Goal: Communication & Community: Answer question/provide support

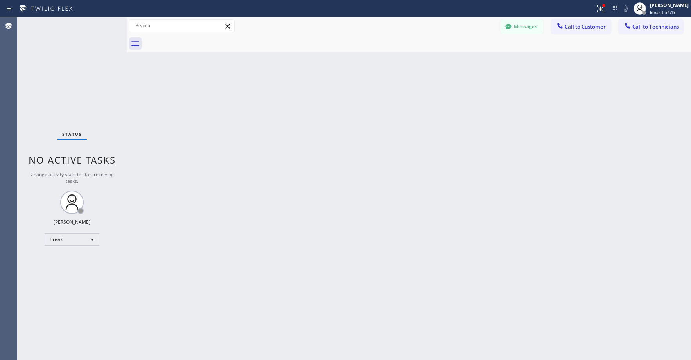
click at [64, 242] on div "Break" at bounding box center [72, 239] width 55 height 13
click at [64, 270] on li "Unavailable" at bounding box center [71, 269] width 53 height 9
drag, startPoint x: 70, startPoint y: 66, endPoint x: 96, endPoint y: 36, distance: 39.4
click at [70, 66] on div "Status No active tasks Change activity state to start receiving tasks. [PERSON_…" at bounding box center [71, 188] width 109 height 342
drag, startPoint x: 57, startPoint y: 84, endPoint x: 55, endPoint y: 261, distance: 176.7
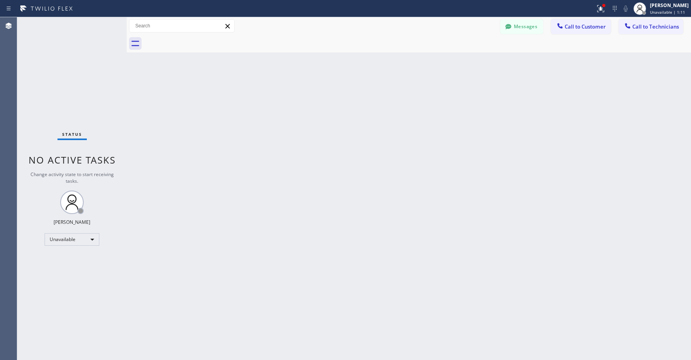
click at [57, 86] on div "Status No active tasks Change activity state to start receiving tasks. [PERSON_…" at bounding box center [71, 188] width 109 height 342
click at [75, 72] on div "Status No active tasks Change activity state to start receiving tasks. [PERSON_…" at bounding box center [71, 188] width 109 height 342
click at [61, 78] on div "Status No active tasks Change activity state to start receiving tasks. [PERSON_…" at bounding box center [71, 188] width 109 height 342
click at [58, 54] on div "Status No active tasks Change activity state to start receiving tasks. [PERSON_…" at bounding box center [71, 188] width 109 height 342
click at [66, 50] on div "Status No active tasks Change activity state to start receiving tasks. [PERSON_…" at bounding box center [71, 188] width 109 height 342
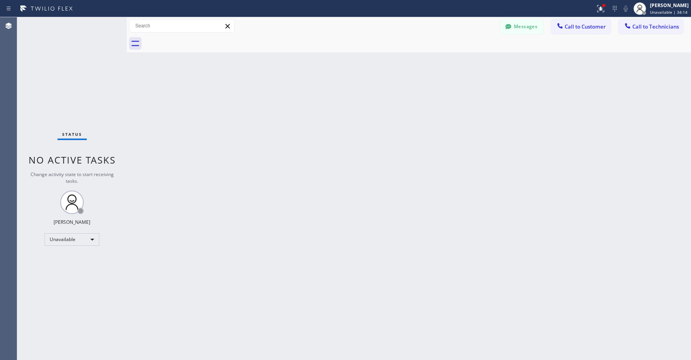
click at [74, 75] on div "Status No active tasks Change activity state to start receiving tasks. [PERSON_…" at bounding box center [71, 188] width 109 height 342
click at [75, 64] on div "Status No active tasks Change activity state to start receiving tasks. [PERSON_…" at bounding box center [71, 188] width 109 height 342
click at [66, 77] on div "Status No active tasks Change activity state to start receiving tasks. [PERSON_…" at bounding box center [71, 188] width 109 height 342
click at [80, 91] on div "Status No active tasks Change activity state to start receiving tasks. [PERSON_…" at bounding box center [71, 188] width 109 height 342
drag, startPoint x: 64, startPoint y: 81, endPoint x: 380, endPoint y: 49, distance: 316.7
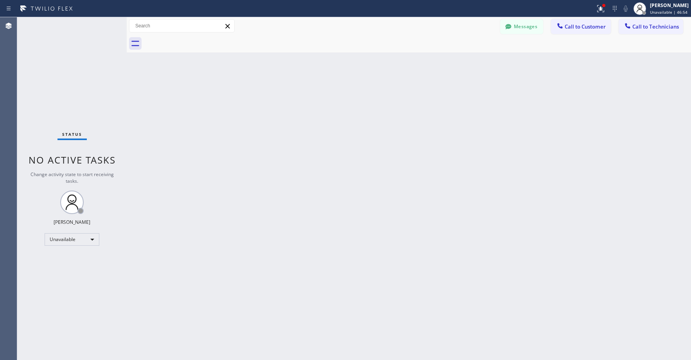
click at [65, 81] on div "Status No active tasks Change activity state to start receiving tasks. [PERSON_…" at bounding box center [71, 188] width 109 height 342
click at [522, 26] on button "Messages" at bounding box center [521, 26] width 43 height 15
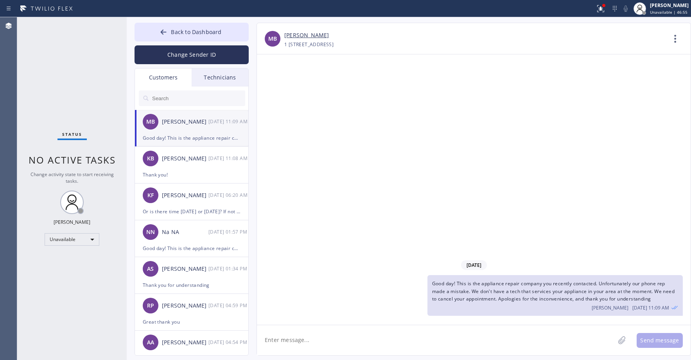
click at [168, 79] on div "Customers" at bounding box center [163, 77] width 57 height 18
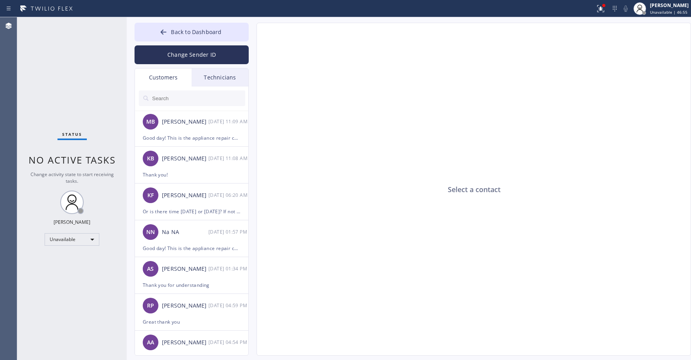
click at [183, 97] on input "text" at bounding box center [198, 98] width 94 height 16
paste input "NWTUF3"
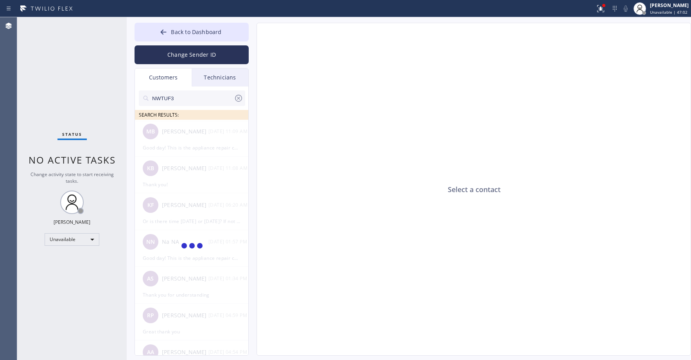
type input "NWTUF3"
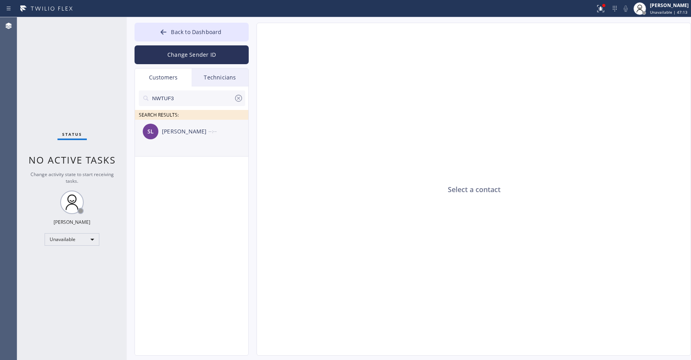
click at [197, 140] on div "SL [PERSON_NAME] --:--" at bounding box center [192, 131] width 114 height 23
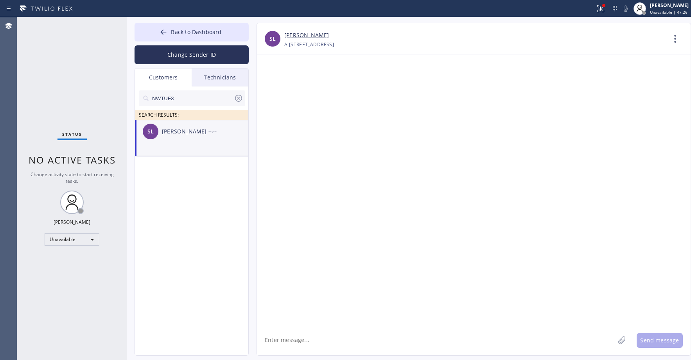
click at [314, 340] on textarea at bounding box center [436, 340] width 358 height 30
paste textarea "Wolf Appliance Repair Expert"
click at [338, 352] on textarea "Good day! This is Wolf Appliance Repair Expert. Unfortunately we don't have any…" at bounding box center [443, 340] width 372 height 30
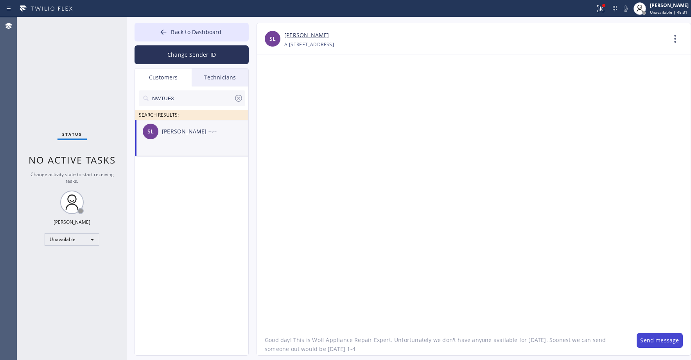
type textarea "Good day! This is Wolf Appliance Repair Expert. Unfortunately we don't have any…"
click at [665, 340] on button "Send message" at bounding box center [659, 340] width 46 height 15
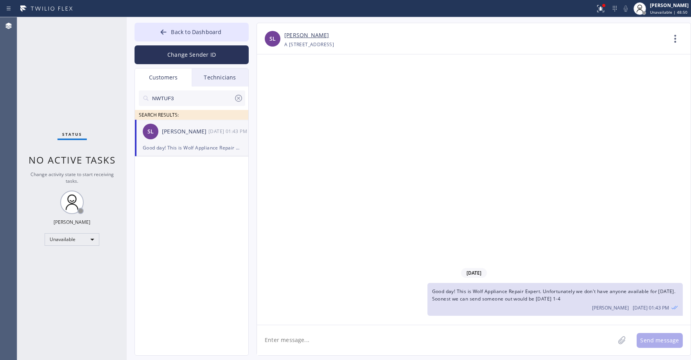
click at [79, 72] on div "Status No active tasks Change activity state to start receiving tasks. [PERSON_…" at bounding box center [71, 188] width 109 height 342
click at [237, 97] on icon at bounding box center [238, 98] width 7 height 7
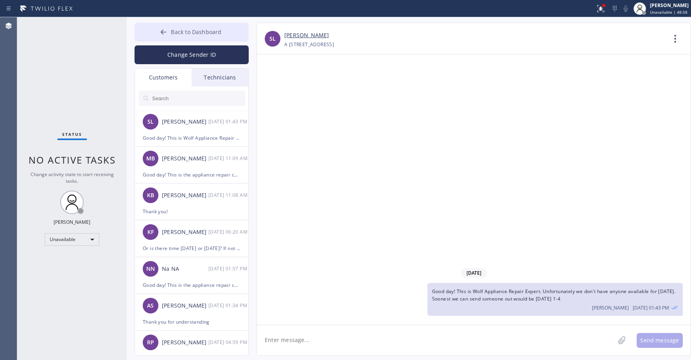
click at [189, 32] on span "Back to Dashboard" at bounding box center [196, 31] width 50 height 7
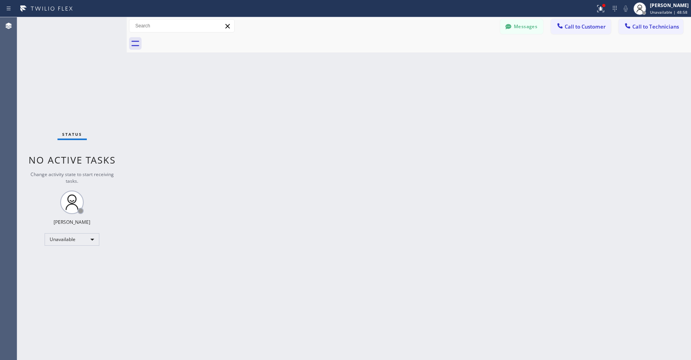
click at [86, 63] on div "Status No active tasks Change activity state to start receiving tasks. [PERSON_…" at bounding box center [71, 188] width 109 height 342
click at [510, 27] on icon at bounding box center [508, 26] width 6 height 5
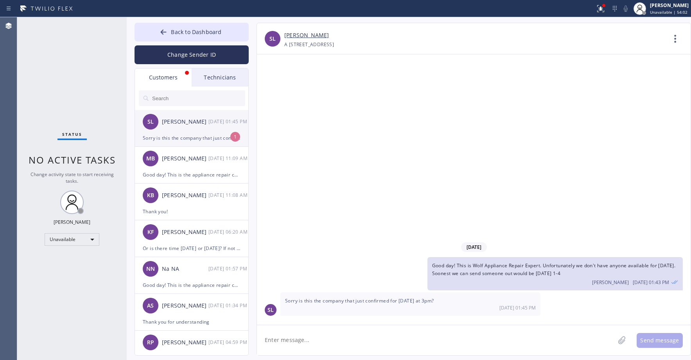
click at [185, 124] on div "[PERSON_NAME]" at bounding box center [185, 121] width 47 height 9
click at [72, 70] on div "Status No active tasks Change activity state to start receiving tasks. [PERSON_…" at bounding box center [71, 188] width 109 height 342
click at [190, 33] on span "Back to Dashboard" at bounding box center [196, 31] width 50 height 7
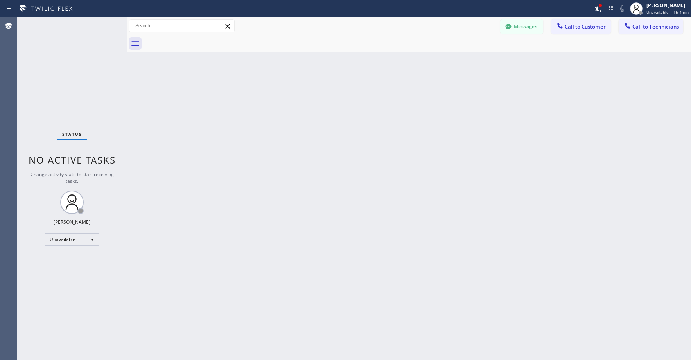
click at [54, 54] on div "Status No active tasks Change activity state to start receiving tasks. [PERSON_…" at bounding box center [71, 188] width 109 height 342
click at [507, 27] on icon at bounding box center [508, 26] width 6 height 5
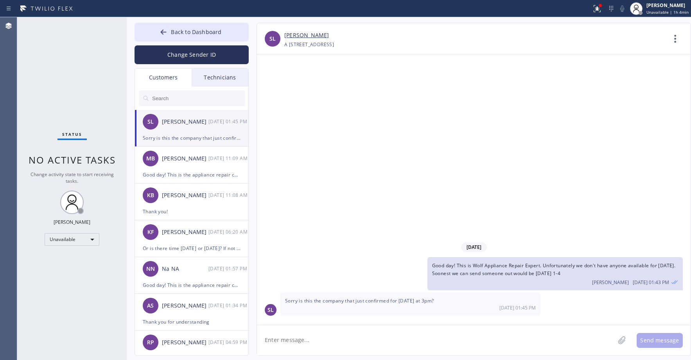
click at [185, 100] on input "text" at bounding box center [198, 98] width 94 height 16
paste input "HBYAVJ"
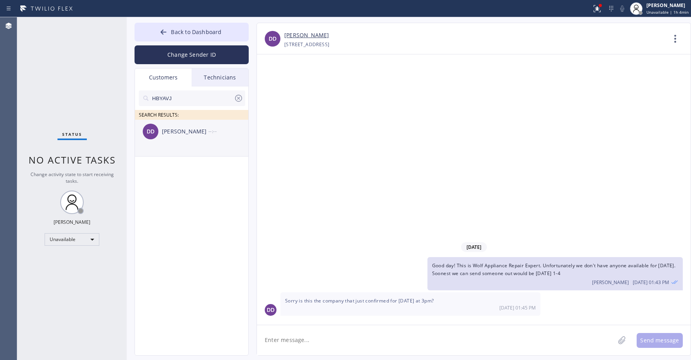
type input "HBYAVJ"
click at [204, 137] on div "DD [PERSON_NAME] --:--" at bounding box center [192, 131] width 114 height 23
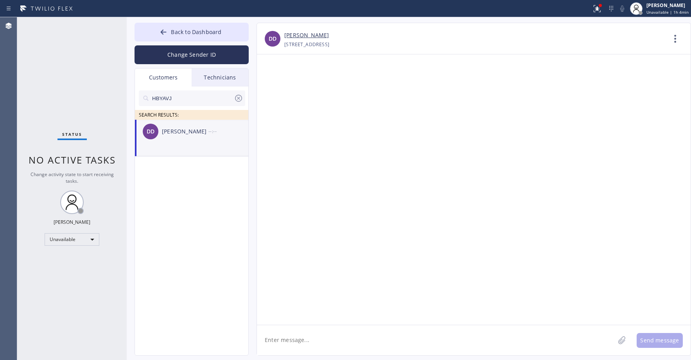
click at [312, 341] on textarea at bounding box center [436, 340] width 358 height 30
paste textarea "HBYAVJ"
paste textarea "5 Star Appliance Repair"
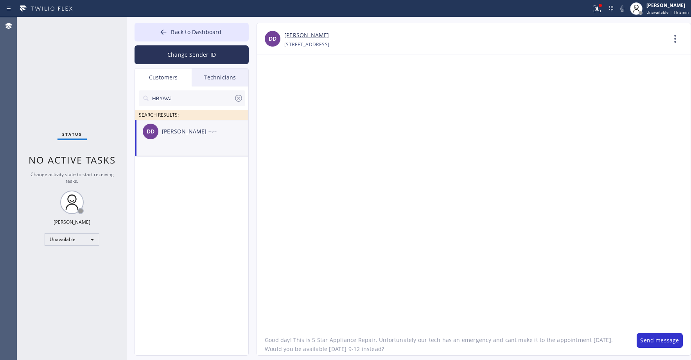
type textarea "Good day! This is 5 Star Appliance Repair. Unfortunately our tech has an emerge…"
click at [653, 338] on button "Send message" at bounding box center [659, 340] width 46 height 15
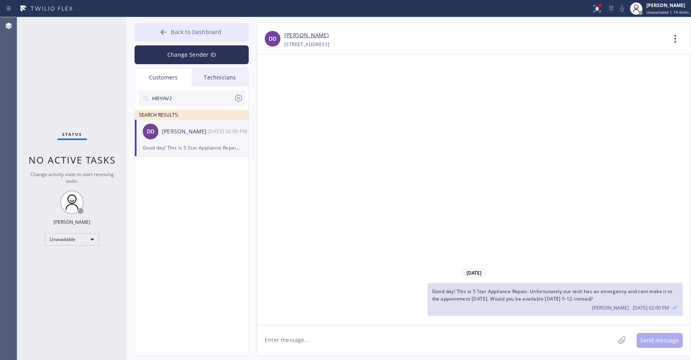
click at [219, 34] on span "Back to Dashboard" at bounding box center [196, 31] width 50 height 7
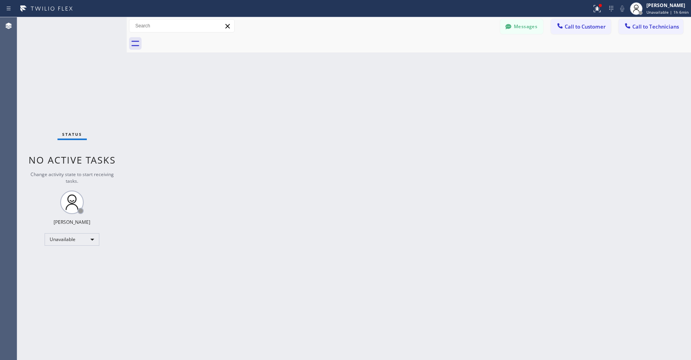
click at [80, 85] on div "Status No active tasks Change activity state to start receiving tasks. [PERSON_…" at bounding box center [71, 188] width 109 height 342
click at [662, 26] on span "Call to Technicians" at bounding box center [655, 26] width 47 height 7
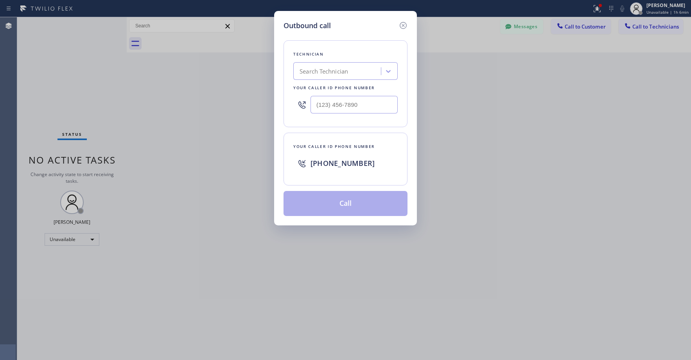
click at [331, 73] on div "Search Technician" at bounding box center [323, 71] width 48 height 9
type input "la daniel"
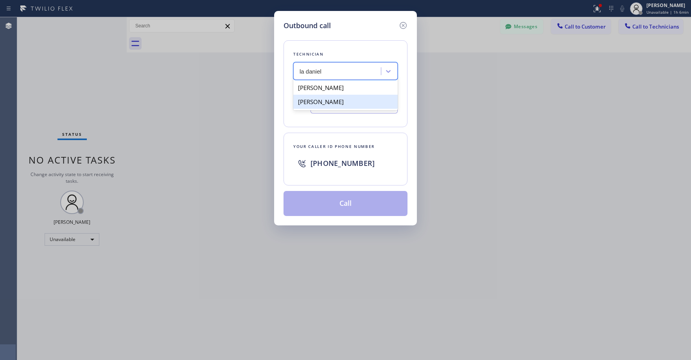
click at [328, 100] on div "[PERSON_NAME]" at bounding box center [345, 102] width 104 height 14
type input "[PHONE_NUMBER]"
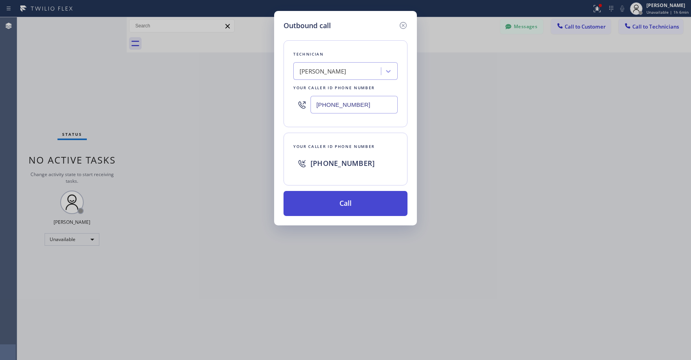
click at [344, 202] on button "Call" at bounding box center [345, 203] width 124 height 25
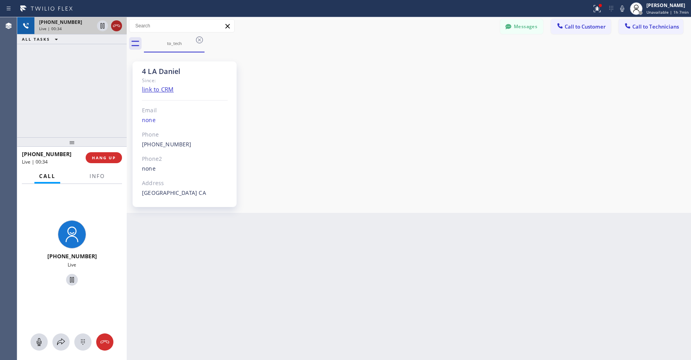
click at [116, 28] on icon at bounding box center [116, 25] width 9 height 9
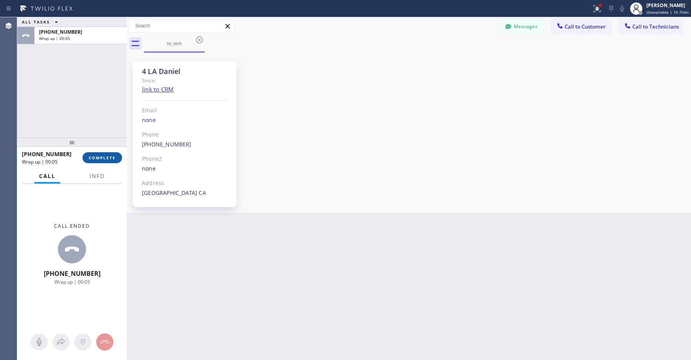
click at [102, 156] on span "COMPLETE" at bounding box center [102, 157] width 27 height 5
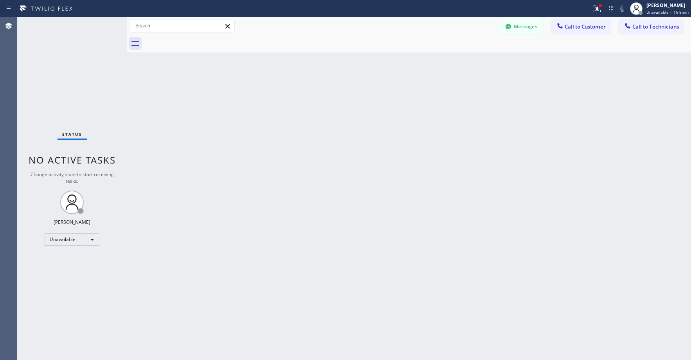
click at [54, 76] on div "Status No active tasks Change activity state to start receiving tasks. [PERSON_…" at bounding box center [71, 188] width 109 height 342
click at [86, 66] on div "Status No active tasks Change activity state to start receiving tasks. [PERSON_…" at bounding box center [71, 188] width 109 height 342
drag, startPoint x: 72, startPoint y: 71, endPoint x: 63, endPoint y: 148, distance: 77.1
click at [72, 72] on div "Status No active tasks Change activity state to start receiving tasks. [PERSON_…" at bounding box center [71, 188] width 109 height 342
click at [57, 65] on div "Status No active tasks Change activity state to start receiving tasks. [PERSON_…" at bounding box center [71, 188] width 109 height 342
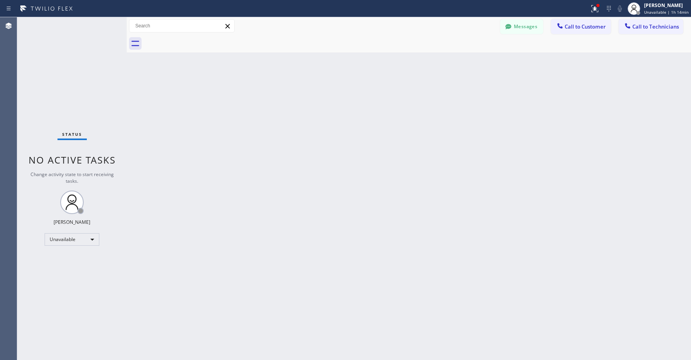
click at [56, 63] on div "Status No active tasks Change activity state to start receiving tasks. [PERSON_…" at bounding box center [71, 188] width 109 height 342
click at [57, 77] on div "Status No active tasks Change activity state to start receiving tasks. [PERSON_…" at bounding box center [71, 188] width 109 height 342
click at [525, 27] on button "Messages" at bounding box center [521, 26] width 43 height 15
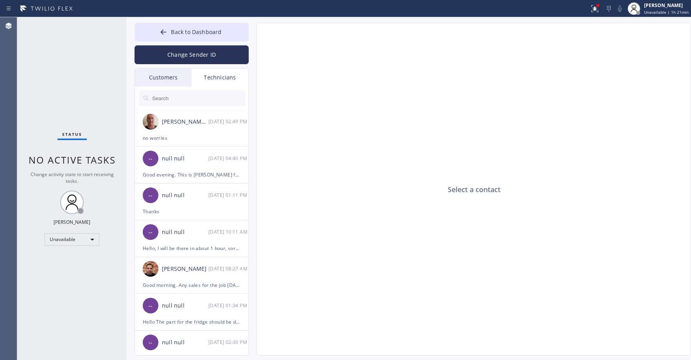
click at [167, 75] on div "Customers" at bounding box center [163, 77] width 57 height 18
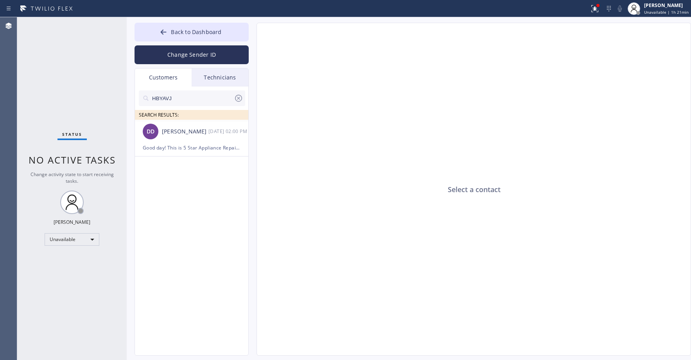
click at [236, 101] on icon at bounding box center [238, 97] width 9 height 9
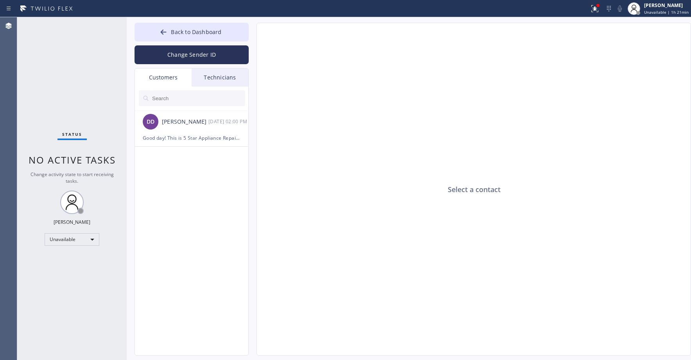
click at [91, 84] on div "Status No active tasks Change activity state to start receiving tasks. [PERSON_…" at bounding box center [71, 188] width 109 height 342
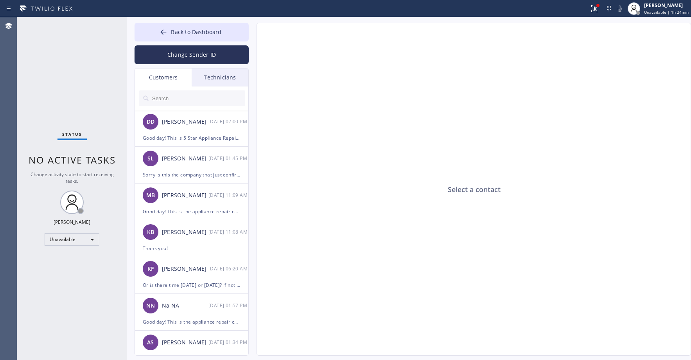
click at [73, 69] on div "Status No active tasks Change activity state to start receiving tasks. [PERSON_…" at bounding box center [71, 188] width 109 height 342
click at [181, 38] on button "Back to Dashboard" at bounding box center [191, 32] width 114 height 19
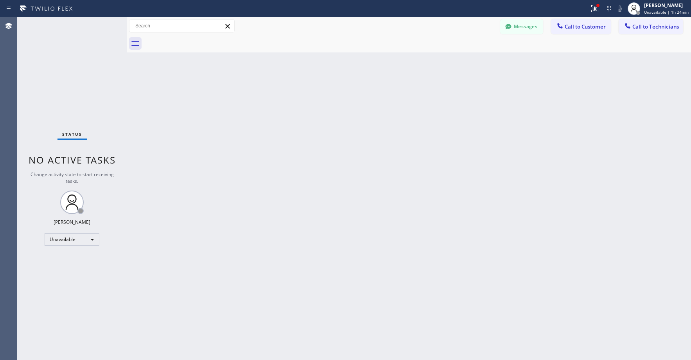
click at [81, 57] on div "Status No active tasks Change activity state to start receiving tasks. [PERSON_…" at bounding box center [71, 188] width 109 height 342
click at [659, 25] on span "Call to Technicians" at bounding box center [655, 26] width 47 height 7
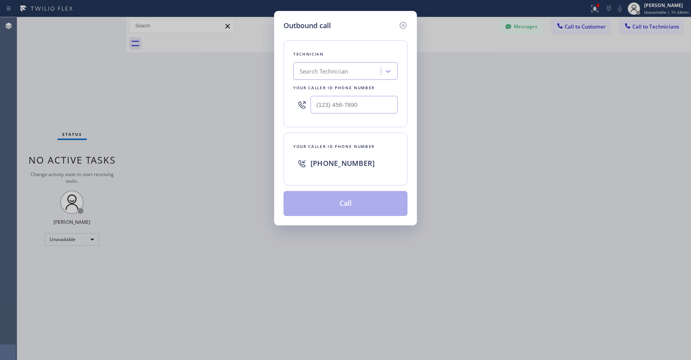
click at [342, 70] on div "Search Technician" at bounding box center [323, 71] width 48 height 9
type input "sf [PERSON_NAME]"
click at [323, 88] on div "[PERSON_NAME]" at bounding box center [345, 88] width 104 height 14
type input "[PHONE_NUMBER]"
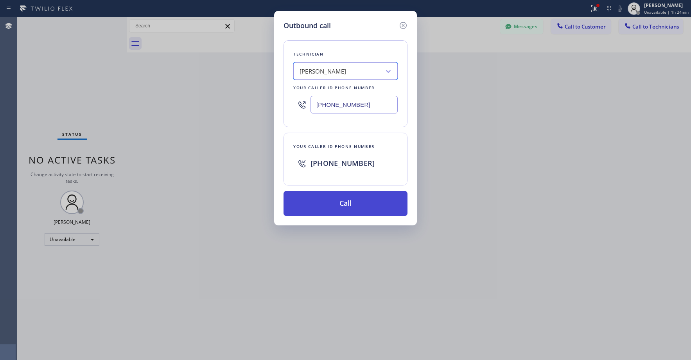
click at [340, 206] on button "Call" at bounding box center [345, 203] width 124 height 25
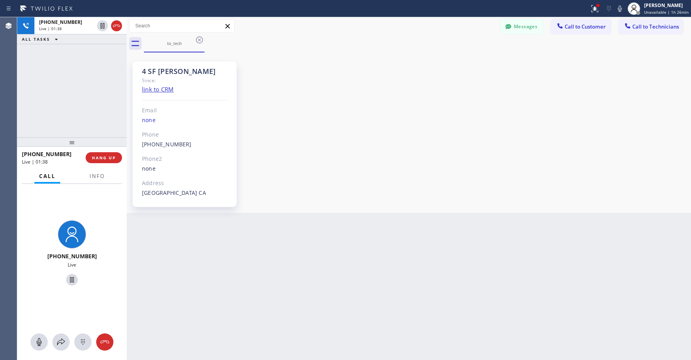
click at [84, 103] on div "[PHONE_NUMBER] Live | 01:38 ALL TASKS ALL TASKS ACTIVE TASKS TASKS IN WRAP UP" at bounding box center [71, 77] width 109 height 120
click at [66, 92] on div "[PHONE_NUMBER] Live | 02:10 ALL TASKS ALL TASKS ACTIVE TASKS TASKS IN WRAP UP" at bounding box center [71, 77] width 109 height 120
drag, startPoint x: 64, startPoint y: 64, endPoint x: 75, endPoint y: 57, distance: 13.2
click at [64, 65] on div "[PHONE_NUMBER] Live | 02:40 ALL TASKS ALL TASKS ACTIVE TASKS TASKS IN WRAP UP" at bounding box center [71, 77] width 109 height 120
click at [61, 77] on div "[PHONE_NUMBER] Live | 02:46 ALL TASKS ALL TASKS ACTIVE TASKS TASKS IN WRAP UP" at bounding box center [71, 77] width 109 height 120
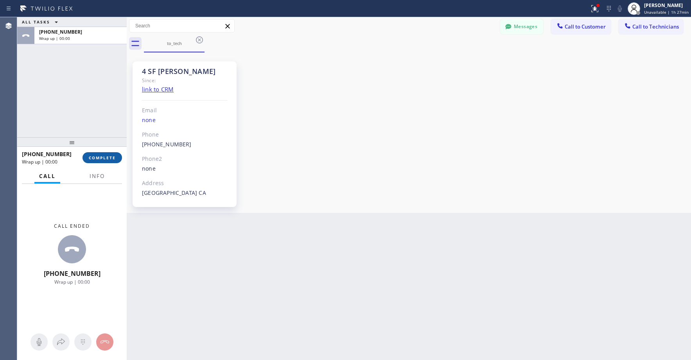
click at [114, 156] on span "COMPLETE" at bounding box center [102, 157] width 27 height 5
click at [30, 88] on div "ALL TASKS ALL TASKS ACTIVE TASKS TASKS IN WRAP UP [PHONE_NUMBER] Wrap up | 00:42" at bounding box center [71, 77] width 109 height 120
click at [106, 161] on button "COMPLETE" at bounding box center [101, 157] width 39 height 11
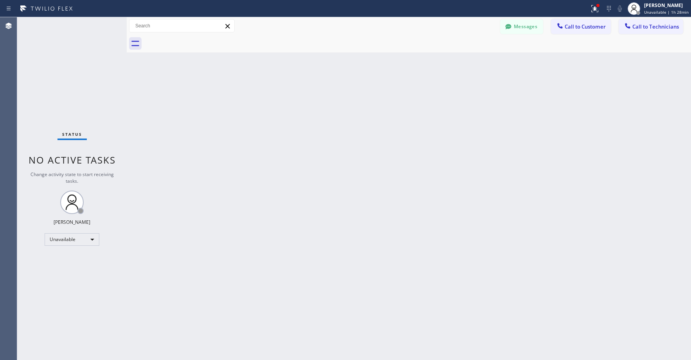
click at [83, 107] on div "Status No active tasks Change activity state to start receiving tasks. [PERSON_…" at bounding box center [71, 188] width 109 height 342
click at [520, 30] on button "Messages" at bounding box center [521, 26] width 43 height 15
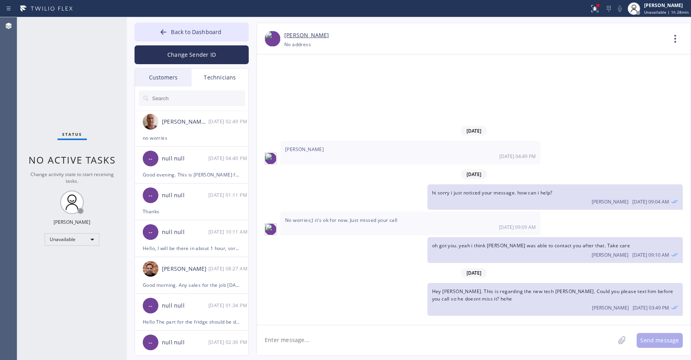
click at [154, 72] on div "Customers" at bounding box center [163, 77] width 57 height 18
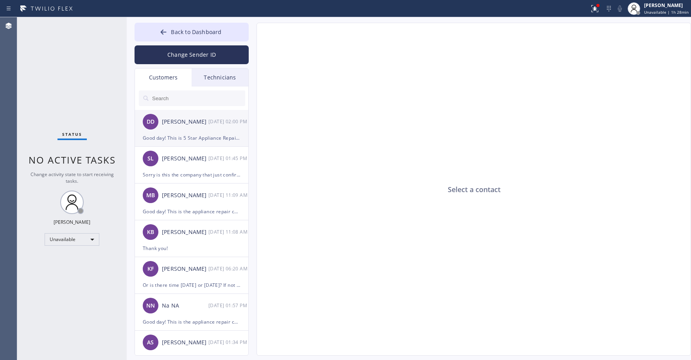
click at [190, 128] on div "DD [PERSON_NAME] [DATE] 02:00 PM" at bounding box center [192, 121] width 114 height 23
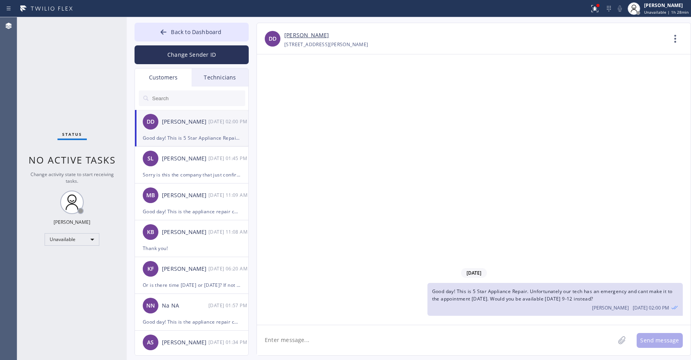
click at [69, 79] on div "Status No active tasks Change activity state to start receiving tasks. [PERSON_…" at bounding box center [71, 188] width 109 height 342
click at [81, 73] on div "Status No active tasks Change activity state to start receiving tasks. [PERSON_…" at bounding box center [71, 188] width 109 height 342
click at [178, 31] on span "Back to Dashboard" at bounding box center [196, 31] width 50 height 7
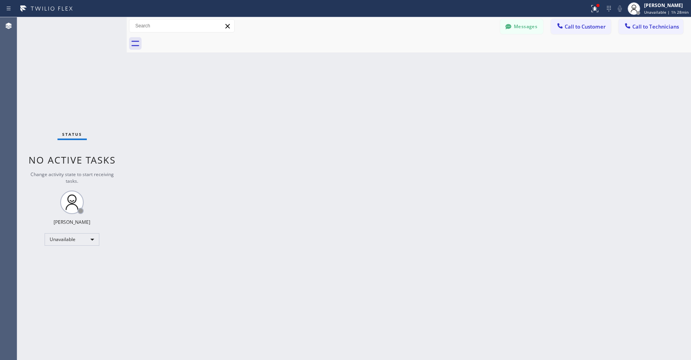
click at [90, 73] on div "Status No active tasks Change activity state to start receiving tasks. [PERSON_…" at bounding box center [71, 188] width 109 height 342
drag, startPoint x: 70, startPoint y: 68, endPoint x: 88, endPoint y: 73, distance: 19.0
click at [71, 69] on div "Status No active tasks Change activity state to start receiving tasks. [PERSON_…" at bounding box center [71, 188] width 109 height 342
click at [64, 62] on div "Status No active tasks Change activity state to start receiving tasks. [PERSON_…" at bounding box center [71, 188] width 109 height 342
click at [516, 28] on button "Messages" at bounding box center [521, 26] width 43 height 15
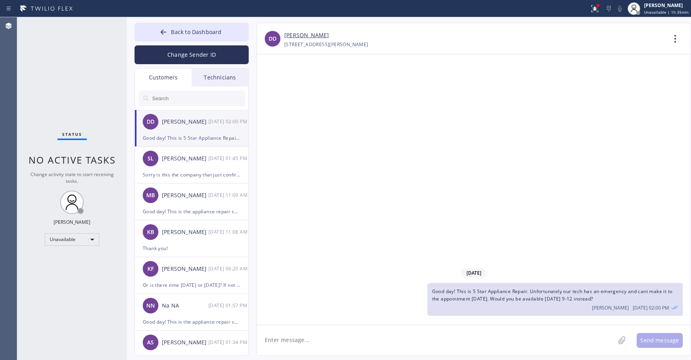
click at [174, 99] on input "text" at bounding box center [198, 98] width 94 height 16
paste input "RWQEAH"
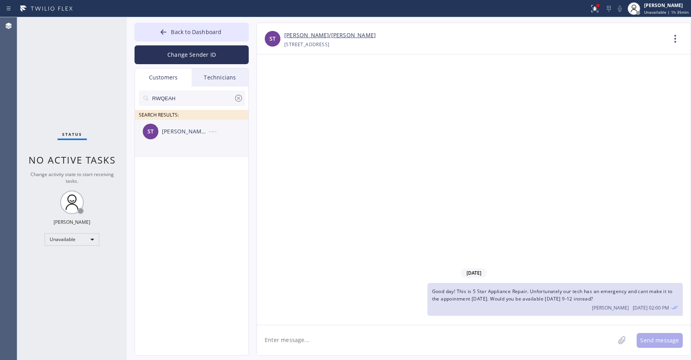
type input "RWQEAH"
click at [193, 143] on li "ST [PERSON_NAME]/[PERSON_NAME] --:--" at bounding box center [192, 138] width 114 height 37
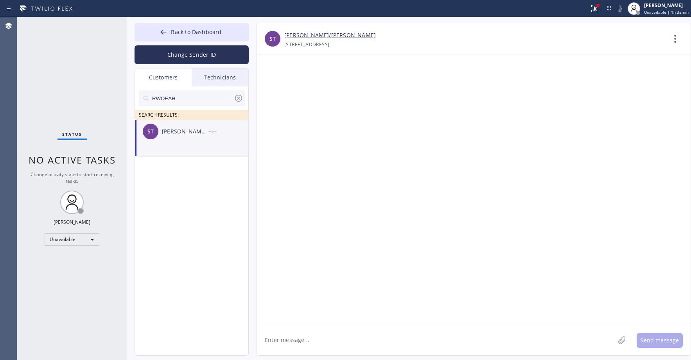
click at [302, 337] on textarea at bounding box center [436, 340] width 358 height 30
paste textarea "Thermador Appliance Repair Zone [GEOGRAPHIC_DATA]"
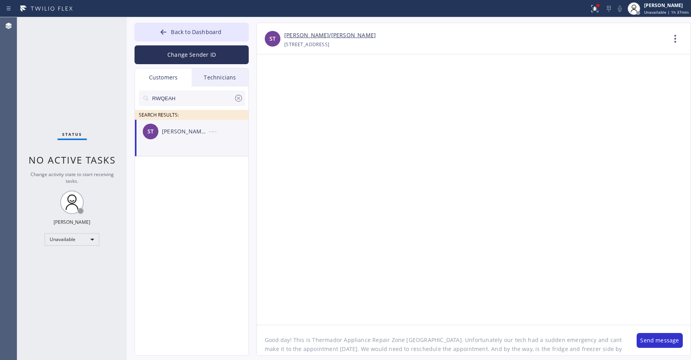
scroll to position [6, 0]
type textarea "Good day! This is Thermador Appliance Repair Zone [GEOGRAPHIC_DATA]. Unfortunat…"
click at [659, 339] on button "Send message" at bounding box center [659, 340] width 46 height 15
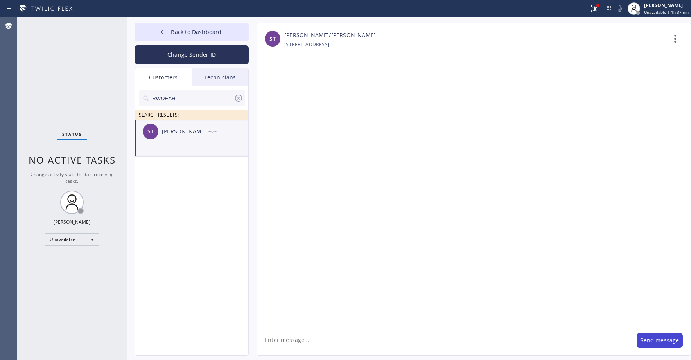
scroll to position [0, 0]
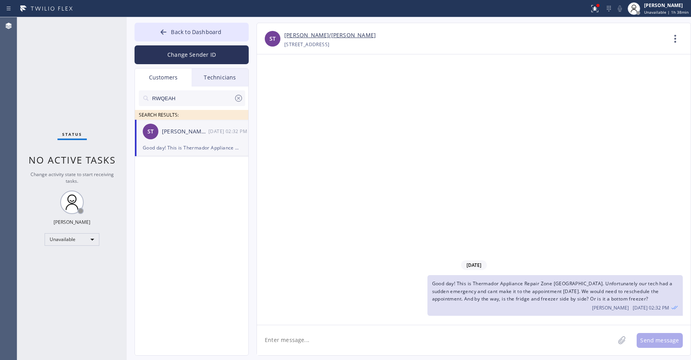
click at [472, 165] on div "[DATE] Good day! This is Thermador Appliance Repair Zone [GEOGRAPHIC_DATA]. Unf…" at bounding box center [473, 189] width 433 height 270
click at [240, 97] on icon at bounding box center [238, 97] width 9 height 9
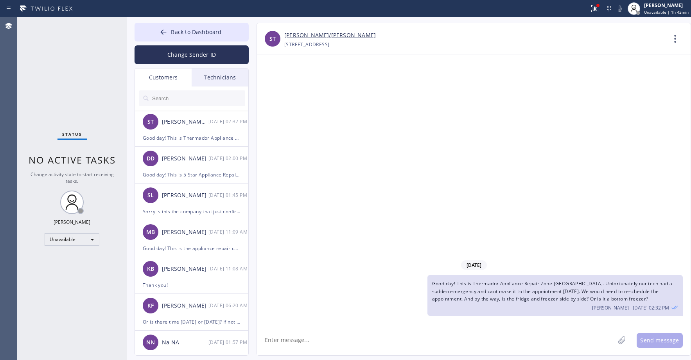
click at [65, 70] on div "Status No active tasks Change activity state to start receiving tasks. [PERSON_…" at bounding box center [71, 188] width 109 height 342
click at [176, 35] on span "Back to Dashboard" at bounding box center [196, 31] width 50 height 7
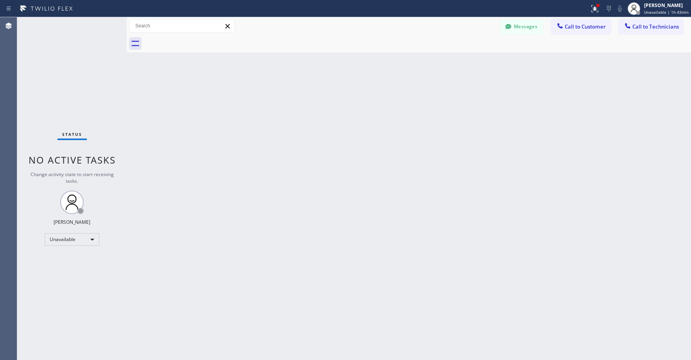
click at [93, 61] on div "Status No active tasks Change activity state to start receiving tasks. [PERSON_…" at bounding box center [71, 188] width 109 height 342
click at [65, 41] on div "Status No active tasks Change activity state to start receiving tasks. [PERSON_…" at bounding box center [71, 188] width 109 height 342
drag, startPoint x: 82, startPoint y: 65, endPoint x: 265, endPoint y: 42, distance: 185.2
click at [83, 65] on div "Status No active tasks Change activity state to start receiving tasks. [PERSON_…" at bounding box center [71, 188] width 109 height 342
click at [528, 23] on button "Messages" at bounding box center [521, 26] width 43 height 15
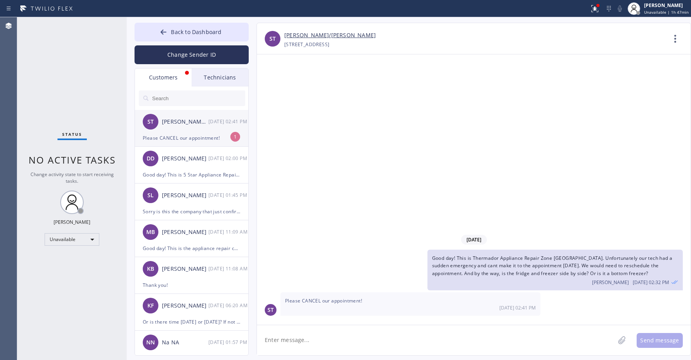
click at [183, 130] on div "ST [PERSON_NAME]/[PERSON_NAME] [DATE] 02:41 PM" at bounding box center [192, 121] width 114 height 23
click at [298, 37] on link "[PERSON_NAME]/[PERSON_NAME]" at bounding box center [329, 35] width 91 height 9
drag, startPoint x: 61, startPoint y: 55, endPoint x: 75, endPoint y: 72, distance: 21.9
click at [63, 58] on div "Status No active tasks Change activity state to start receiving tasks. [PERSON_…" at bounding box center [71, 188] width 109 height 342
click at [179, 31] on span "Back to Dashboard" at bounding box center [196, 31] width 50 height 7
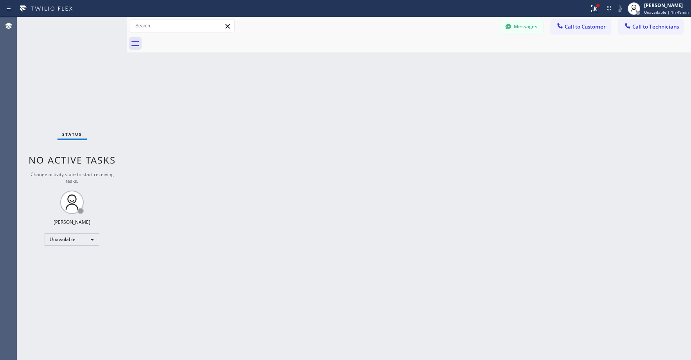
click at [64, 61] on div "Status No active tasks Change activity state to start receiving tasks. [PERSON_…" at bounding box center [71, 188] width 109 height 342
click at [529, 33] on button "Messages" at bounding box center [521, 26] width 43 height 15
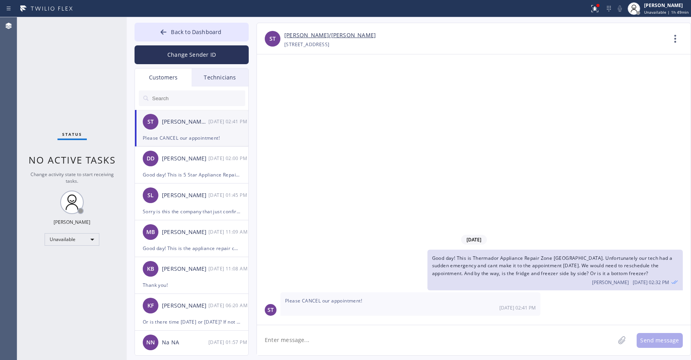
click at [170, 95] on input "text" at bounding box center [198, 98] width 94 height 16
paste input "XDVJGS"
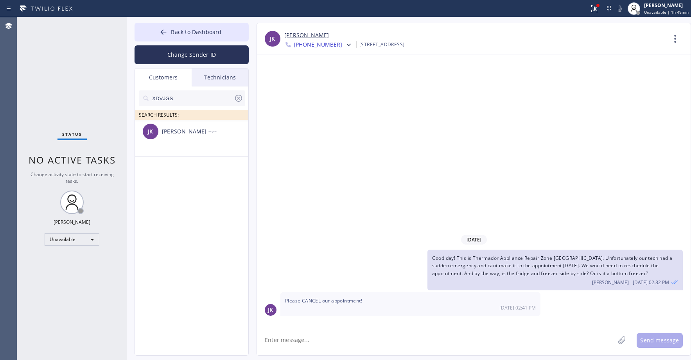
type input "XDVJGS"
click at [184, 142] on div "[PERSON_NAME] [PERSON_NAME] --:--" at bounding box center [192, 131] width 114 height 23
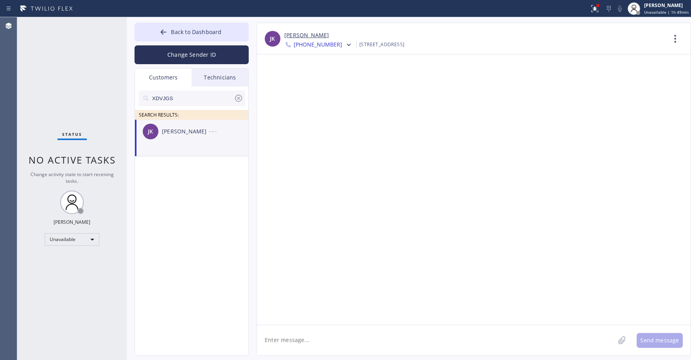
click at [305, 339] on textarea at bounding box center [436, 340] width 358 height 30
paste textarea "Sub Zero Appliance Repair Corona Del Mar"
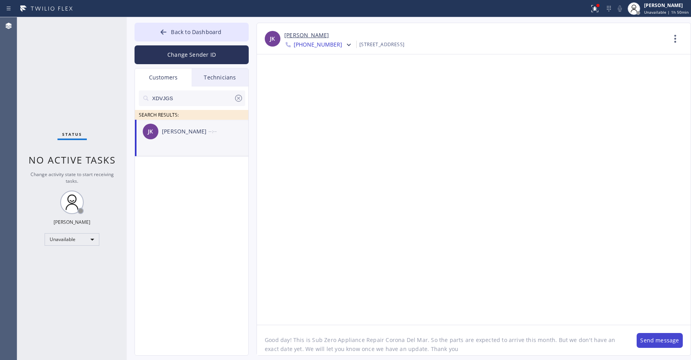
type textarea "Good day! This is Sub Zero Appliance Repair Corona Del Mar. So the parts are ex…"
click at [667, 340] on button "Send message" at bounding box center [659, 340] width 46 height 15
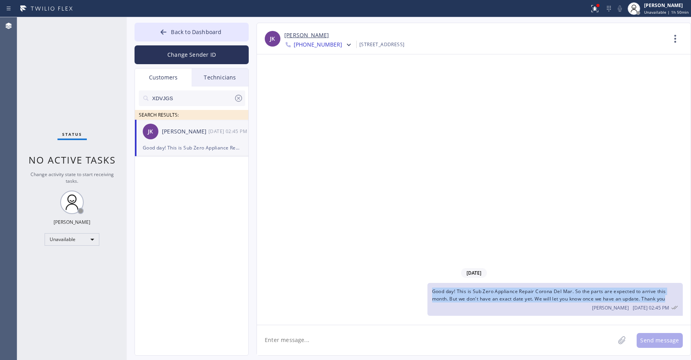
drag, startPoint x: 671, startPoint y: 299, endPoint x: 433, endPoint y: 292, distance: 237.4
click at [433, 292] on div "Good day! This is Sub Zero Appliance Repair Corona Del Mar. So the parts are ex…" at bounding box center [554, 299] width 255 height 33
copy span "Good day! This is Sub Zero Appliance Repair Corona Del Mar. So the parts are ex…"
click at [328, 45] on span "[PHONE_NUMBER]" at bounding box center [318, 45] width 48 height 9
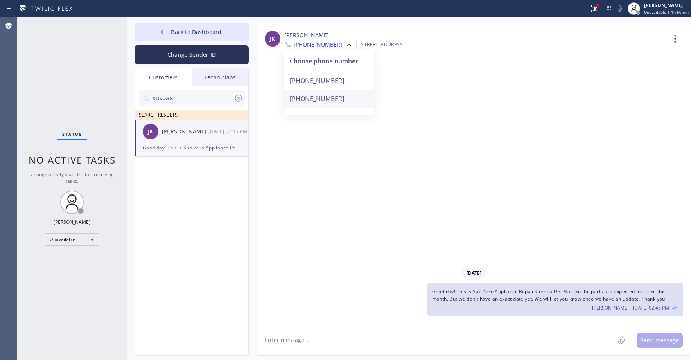
click at [317, 96] on div "[PHONE_NUMBER]" at bounding box center [329, 99] width 90 height 18
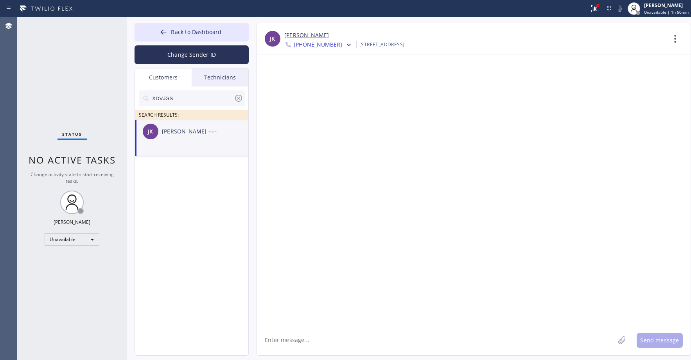
click at [317, 339] on textarea at bounding box center [436, 340] width 358 height 30
paste textarea "Good day! This is Sub Zero Appliance Repair Corona Del Mar. So the parts are ex…"
type textarea "Good day! This is Sub Zero Appliance Repair Corona Del Mar. So the parts are ex…"
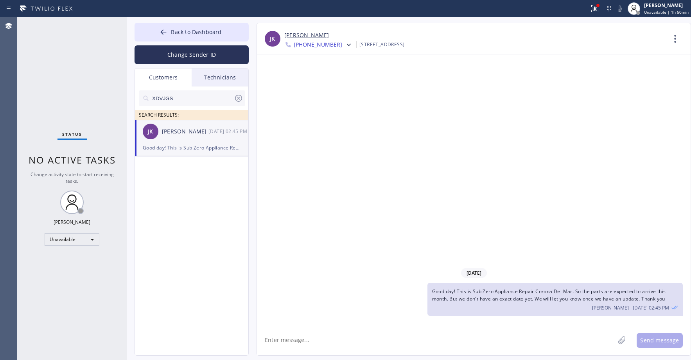
click at [236, 99] on icon at bounding box center [238, 97] width 9 height 9
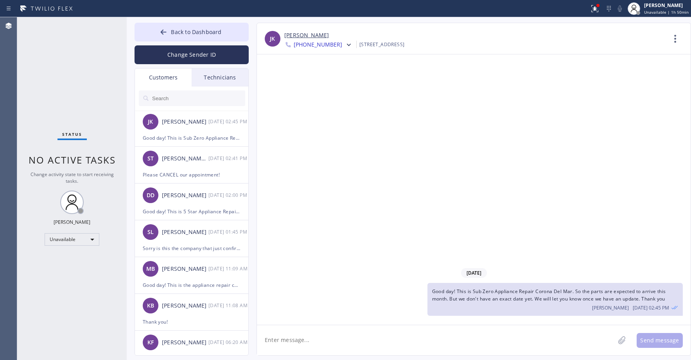
click at [195, 95] on input "text" at bounding box center [198, 98] width 94 height 16
click at [209, 31] on span "Back to Dashboard" at bounding box center [196, 31] width 50 height 7
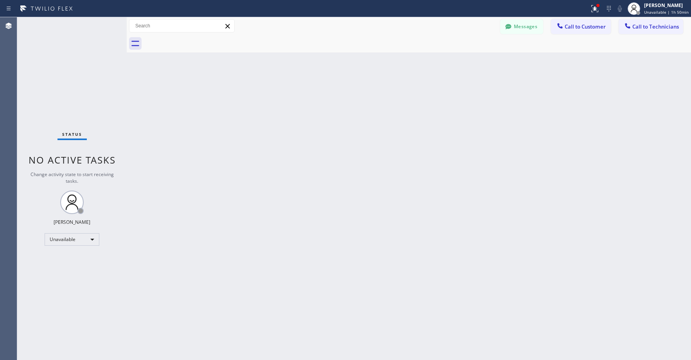
click at [86, 62] on div "Status No active tasks Change activity state to start receiving tasks. [PERSON_…" at bounding box center [71, 188] width 109 height 342
drag, startPoint x: 63, startPoint y: 85, endPoint x: 45, endPoint y: 274, distance: 189.7
click at [63, 86] on div "Status No active tasks Change activity state to start receiving tasks. [PERSON_…" at bounding box center [71, 188] width 109 height 342
click at [71, 77] on div "Status No active tasks Change activity state to start receiving tasks. [PERSON_…" at bounding box center [71, 188] width 109 height 342
drag, startPoint x: 80, startPoint y: 90, endPoint x: 80, endPoint y: 100, distance: 10.6
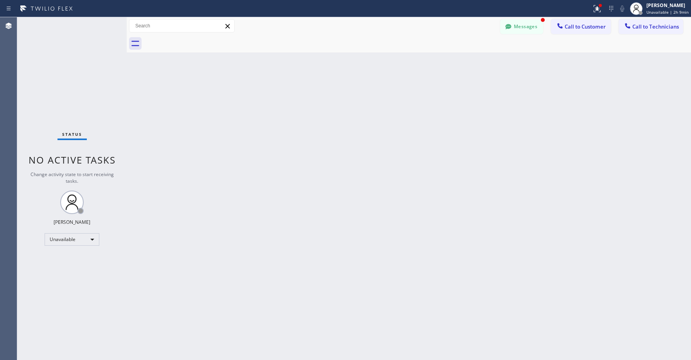
click at [80, 91] on div "Status No active tasks Change activity state to start receiving tasks. [PERSON_…" at bounding box center [71, 188] width 109 height 342
click at [72, 235] on div "Unavailable" at bounding box center [72, 239] width 55 height 13
click at [64, 278] on li "Break" at bounding box center [71, 279] width 53 height 9
click at [84, 92] on div "Status No active tasks Change activity state to start receiving tasks. [PERSON_…" at bounding box center [71, 188] width 109 height 342
click at [59, 53] on div "Status No active tasks Change activity state to start receiving tasks. [PERSON_…" at bounding box center [71, 188] width 109 height 342
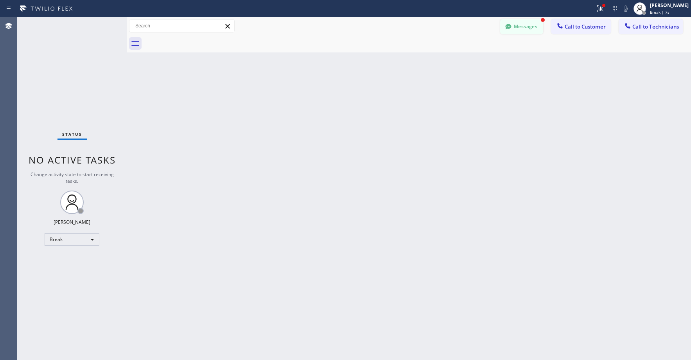
click at [539, 27] on button "Messages" at bounding box center [521, 26] width 43 height 15
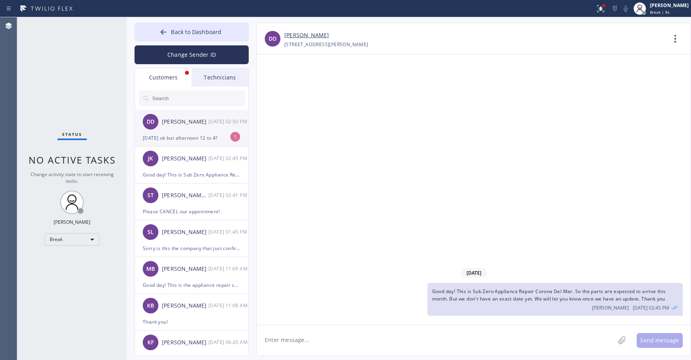
click at [184, 129] on div "DD [PERSON_NAME] [DATE] 02:50 PM" at bounding box center [192, 121] width 114 height 23
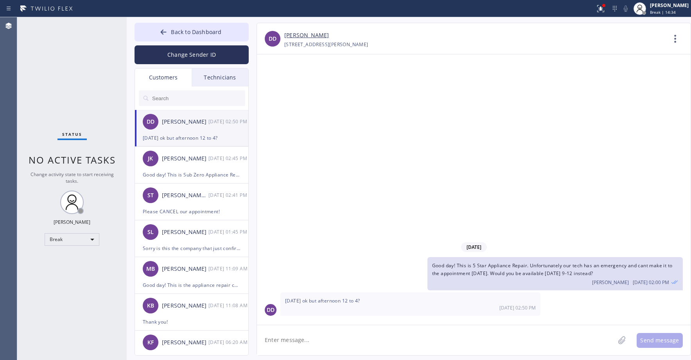
click at [298, 36] on link "[PERSON_NAME]" at bounding box center [306, 35] width 45 height 9
click at [322, 341] on textarea at bounding box center [436, 340] width 358 height 30
type textarea "We can do 12-3 or 1-4"
click at [651, 337] on button "Send message" at bounding box center [659, 340] width 46 height 15
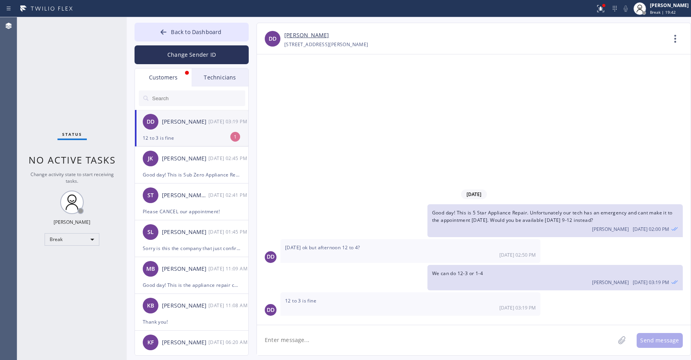
click at [73, 59] on div "Status No active tasks Change activity state to start receiving tasks. [PERSON_…" at bounding box center [71, 188] width 109 height 342
click at [178, 127] on div "DD [PERSON_NAME] [DATE] 03:19 PM" at bounding box center [192, 121] width 114 height 23
click at [314, 337] on textarea at bounding box center [436, 340] width 358 height 30
click at [299, 34] on link "[PERSON_NAME]" at bounding box center [306, 35] width 45 height 9
click at [69, 64] on div "Status No active tasks Change activity state to start receiving tasks. [PERSON_…" at bounding box center [71, 188] width 109 height 342
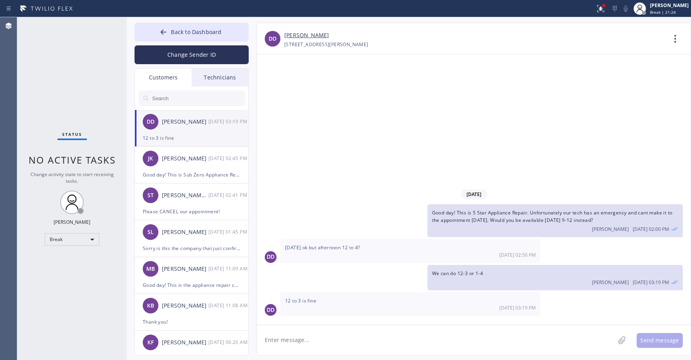
drag, startPoint x: 68, startPoint y: 44, endPoint x: 106, endPoint y: 65, distance: 43.4
click at [69, 45] on div "Status No active tasks Change activity state to start receiving tasks. [PERSON_…" at bounding box center [71, 188] width 109 height 342
click at [56, 99] on div "Status No active tasks Change activity state to start receiving tasks. [PERSON_…" at bounding box center [71, 188] width 109 height 342
click at [191, 30] on span "Back to Dashboard" at bounding box center [196, 31] width 50 height 7
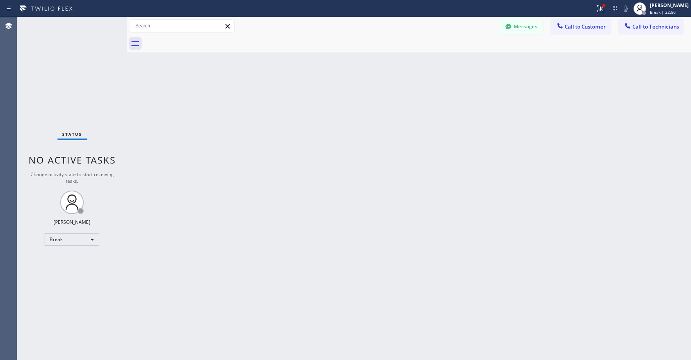
click at [75, 86] on div "Status No active tasks Change activity state to start receiving tasks. [PERSON_…" at bounding box center [71, 188] width 109 height 342
click at [66, 238] on div "Break" at bounding box center [72, 239] width 55 height 13
click at [67, 272] on li "Unavailable" at bounding box center [71, 269] width 53 height 9
drag, startPoint x: 66, startPoint y: 54, endPoint x: 60, endPoint y: 211, distance: 158.0
click at [66, 56] on div "Status No active tasks Change activity state to start receiving tasks. [PERSON_…" at bounding box center [71, 188] width 109 height 342
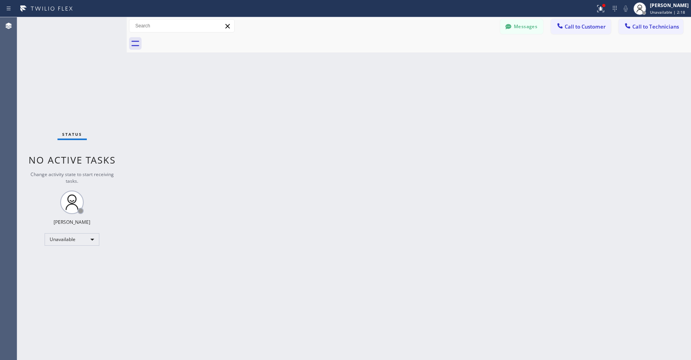
click at [62, 75] on div "Status No active tasks Change activity state to start receiving tasks. [PERSON_…" at bounding box center [71, 188] width 109 height 342
click at [68, 56] on div "Status No active tasks Change activity state to start receiving tasks. [PERSON_…" at bounding box center [71, 188] width 109 height 342
click at [528, 27] on button "Messages" at bounding box center [521, 26] width 43 height 15
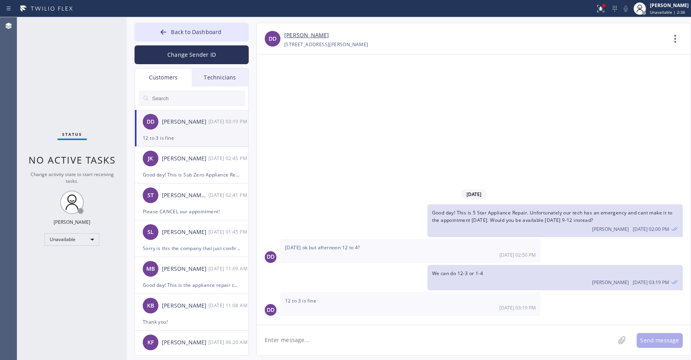
click at [170, 94] on input "text" at bounding box center [198, 98] width 94 height 16
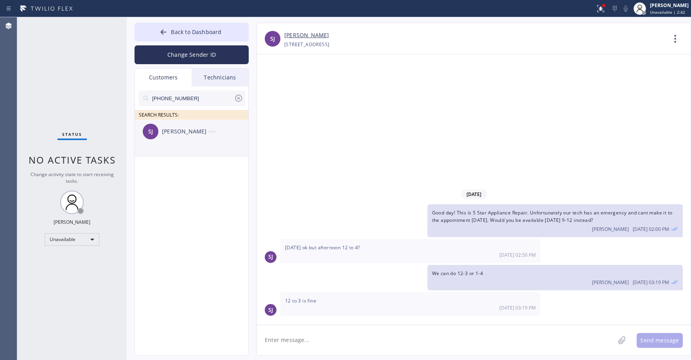
click at [206, 136] on div "[PERSON_NAME] --:--" at bounding box center [192, 131] width 114 height 23
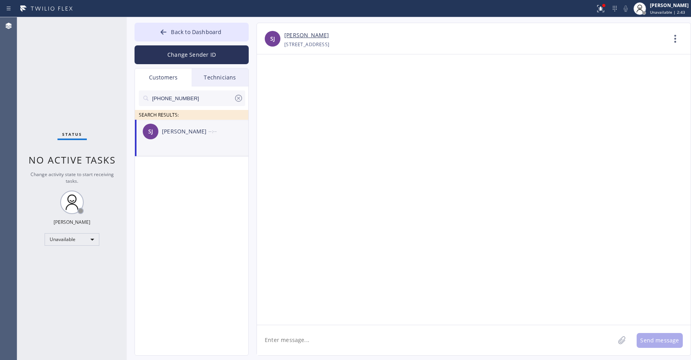
click at [305, 340] on textarea at bounding box center [436, 340] width 358 height 30
paste textarea "Local Results Appliance Repair SJ"
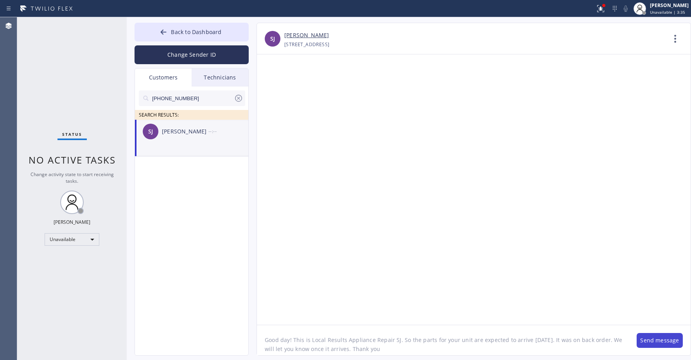
type textarea "Good day! This is Local Results Appliance Repair SJ. So the parts for your unit…"
click at [657, 340] on button "Send message" at bounding box center [659, 340] width 46 height 15
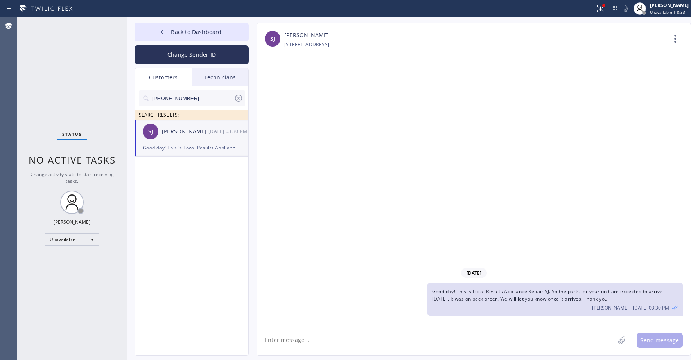
click at [69, 74] on div "Status No active tasks Change activity state to start receiving tasks. [PERSON_…" at bounding box center [71, 188] width 109 height 342
drag, startPoint x: 61, startPoint y: 91, endPoint x: 100, endPoint y: 74, distance: 43.3
click at [61, 91] on div "Status No active tasks Change activity state to start receiving tasks. [PERSON_…" at bounding box center [71, 188] width 109 height 342
click at [62, 54] on div "Status No active tasks Change activity state to start receiving tasks. [PERSON_…" at bounding box center [71, 188] width 109 height 342
click at [238, 100] on icon at bounding box center [238, 97] width 9 height 9
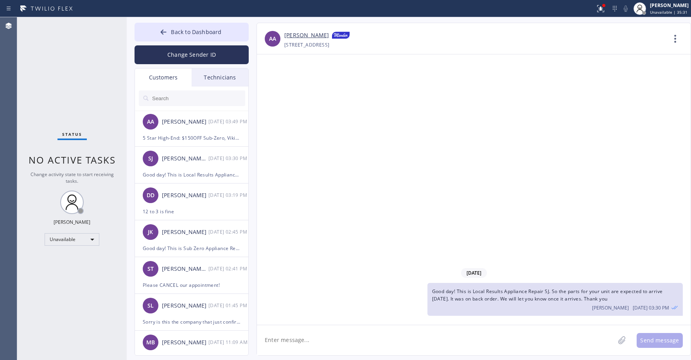
click at [57, 79] on div "Status No active tasks Change activity state to start receiving tasks. [PERSON_…" at bounding box center [71, 188] width 109 height 342
click at [183, 31] on span "Back to Dashboard" at bounding box center [196, 31] width 50 height 7
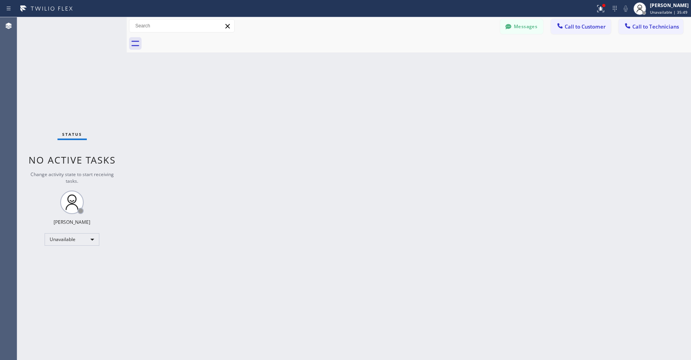
click at [82, 63] on div "Status No active tasks Change activity state to start receiving tasks. [PERSON_…" at bounding box center [71, 188] width 109 height 342
drag, startPoint x: 70, startPoint y: 52, endPoint x: 68, endPoint y: 178, distance: 126.7
click at [70, 53] on div "Status No active tasks Change activity state to start receiving tasks. [PERSON_…" at bounding box center [71, 188] width 109 height 342
drag, startPoint x: 72, startPoint y: 85, endPoint x: 76, endPoint y: 238, distance: 152.9
click at [72, 86] on div "Status No active tasks Change activity state to start receiving tasks. [PERSON_…" at bounding box center [71, 188] width 109 height 342
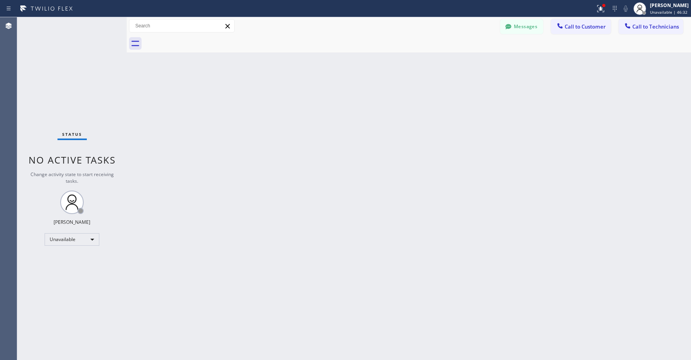
drag, startPoint x: 66, startPoint y: 58, endPoint x: 67, endPoint y: 168, distance: 109.5
click at [66, 61] on div "Status No active tasks Change activity state to start receiving tasks. [PERSON_…" at bounding box center [71, 188] width 109 height 342
click at [57, 66] on div "Status No active tasks Change activity state to start receiving tasks. [PERSON_…" at bounding box center [71, 188] width 109 height 342
click at [530, 27] on button "Messages" at bounding box center [521, 26] width 43 height 15
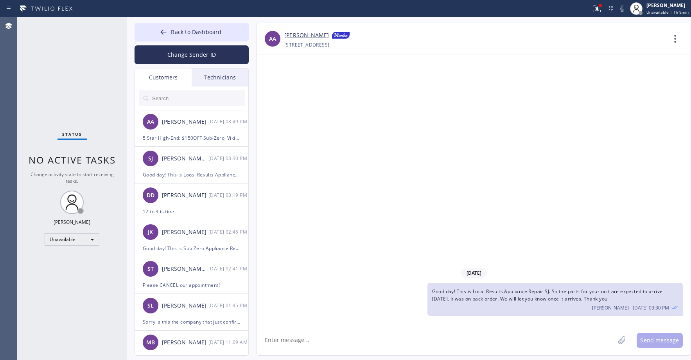
drag, startPoint x: 73, startPoint y: 66, endPoint x: 72, endPoint y: 78, distance: 11.3
click at [73, 67] on div "Status No active tasks Change activity state to start receiving tasks. [PERSON_…" at bounding box center [71, 188] width 109 height 342
click at [188, 32] on span "Back to Dashboard" at bounding box center [196, 31] width 50 height 7
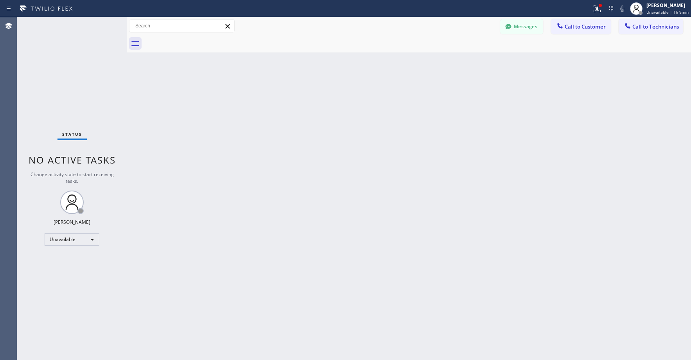
click at [59, 87] on div "Status No active tasks Change activity state to start receiving tasks. [PERSON_…" at bounding box center [71, 188] width 109 height 342
drag, startPoint x: 39, startPoint y: 73, endPoint x: 44, endPoint y: 97, distance: 24.4
click at [39, 75] on div "Status No active tasks Change activity state to start receiving tasks. [PERSON_…" at bounding box center [71, 188] width 109 height 342
click at [55, 71] on div "Status No active tasks Change activity state to start receiving tasks. [PERSON_…" at bounding box center [71, 188] width 109 height 342
click at [59, 89] on div "Status No active tasks Change activity state to start receiving tasks. [PERSON_…" at bounding box center [71, 188] width 109 height 342
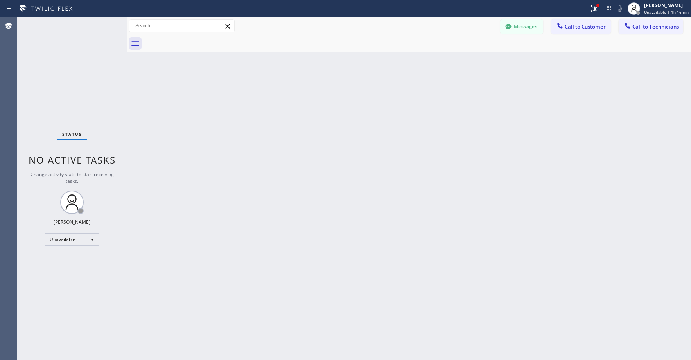
click at [55, 86] on div "Status No active tasks Change activity state to start receiving tasks. [PERSON_…" at bounding box center [71, 188] width 109 height 342
drag, startPoint x: 64, startPoint y: 69, endPoint x: 64, endPoint y: 123, distance: 53.6
click at [64, 70] on div "Status No active tasks Change activity state to start receiving tasks. [PERSON_…" at bounding box center [71, 188] width 109 height 342
click at [68, 80] on div "Status No active tasks Change activity state to start receiving tasks. [PERSON_…" at bounding box center [71, 188] width 109 height 342
click at [74, 241] on div "Unavailable" at bounding box center [72, 239] width 55 height 13
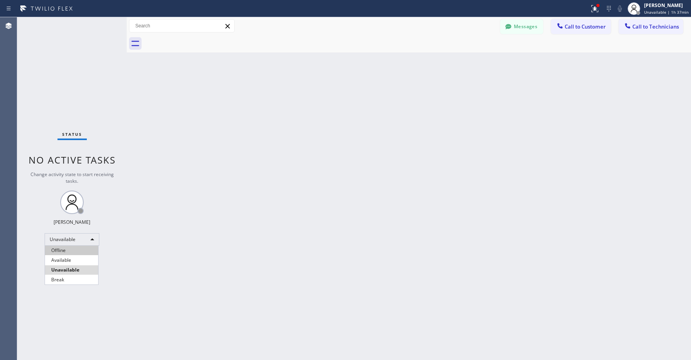
click at [73, 246] on li "Offline" at bounding box center [71, 249] width 53 height 9
click at [77, 88] on div "Status No active tasks Change activity state to start receiving tasks. [PERSON_…" at bounding box center [71, 188] width 109 height 342
click at [662, 13] on span "Offline | 3s" at bounding box center [660, 11] width 21 height 5
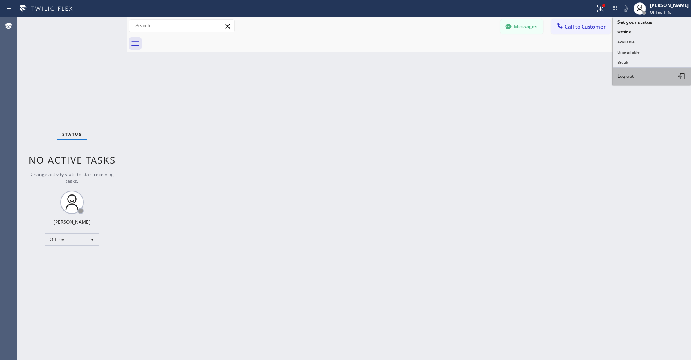
click at [629, 74] on span "Log out" at bounding box center [625, 76] width 16 height 7
